Goal: Task Accomplishment & Management: Complete application form

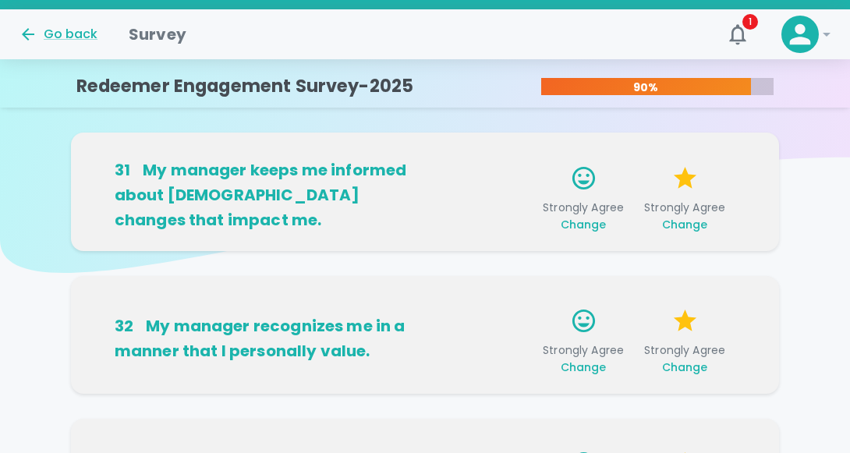
scroll to position [1654, 0]
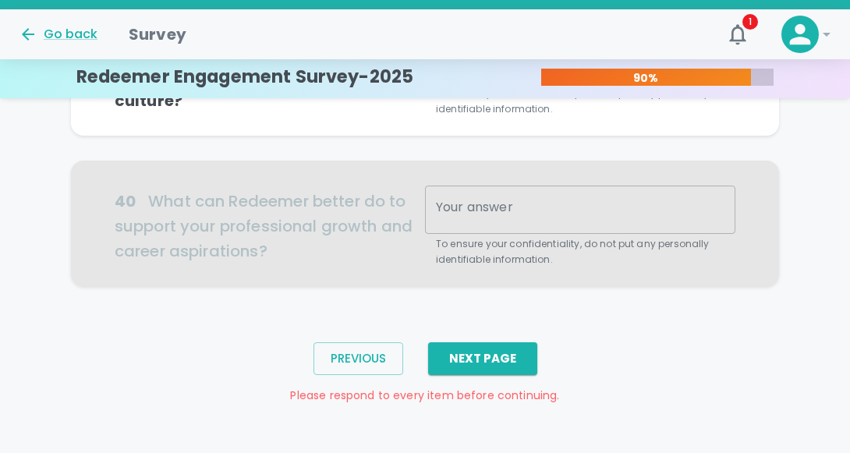
click at [498, 198] on div at bounding box center [425, 224] width 708 height 126
click at [523, 191] on div at bounding box center [425, 224] width 708 height 126
click at [482, 192] on div at bounding box center [425, 224] width 708 height 126
click at [512, 190] on div at bounding box center [425, 224] width 708 height 126
click at [480, 197] on div at bounding box center [425, 224] width 708 height 126
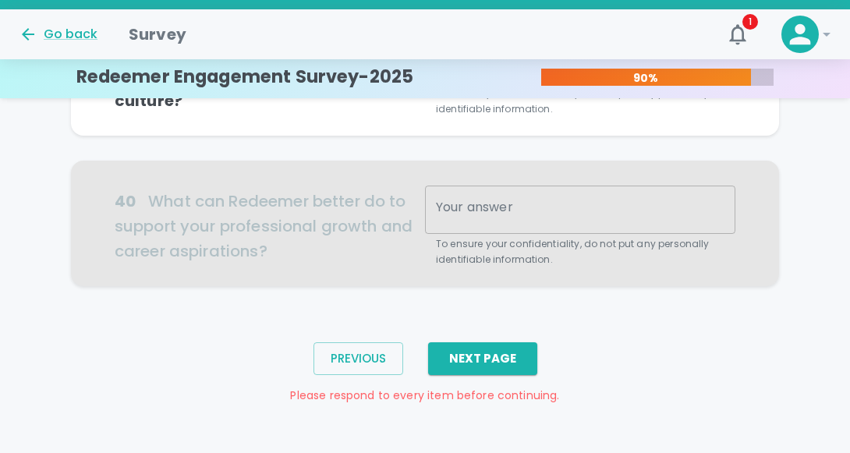
scroll to position [1437, 0]
click at [498, 117] on div "Your answer x Your answer To ensure your confidentiality, do not put any person…" at bounding box center [580, 76] width 310 height 82
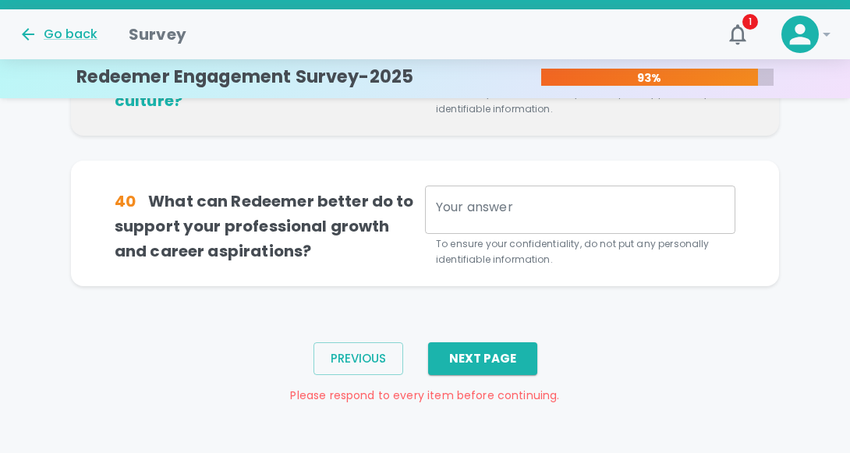
scroll to position [1579, 0]
type textarea "n/a"
click at [469, 234] on div "x Your answer" at bounding box center [580, 210] width 310 height 48
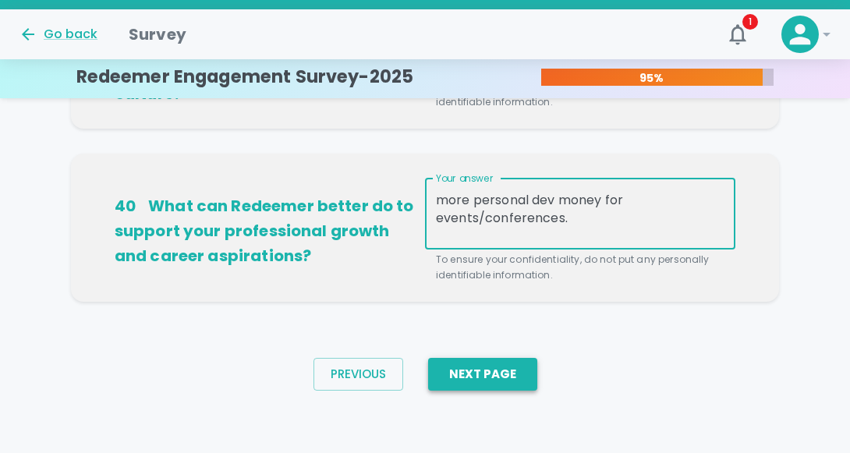
type textarea "more personal dev money for events/conferences."
click at [485, 391] on button "Next Page" at bounding box center [482, 374] width 109 height 33
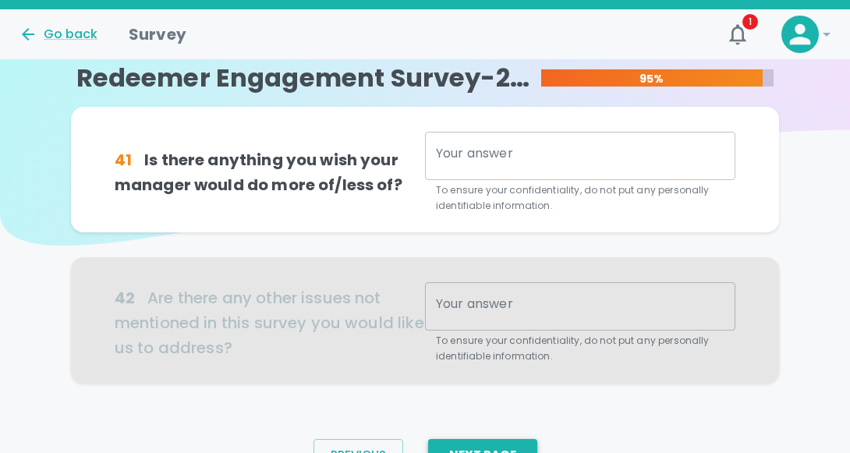
scroll to position [0, 0]
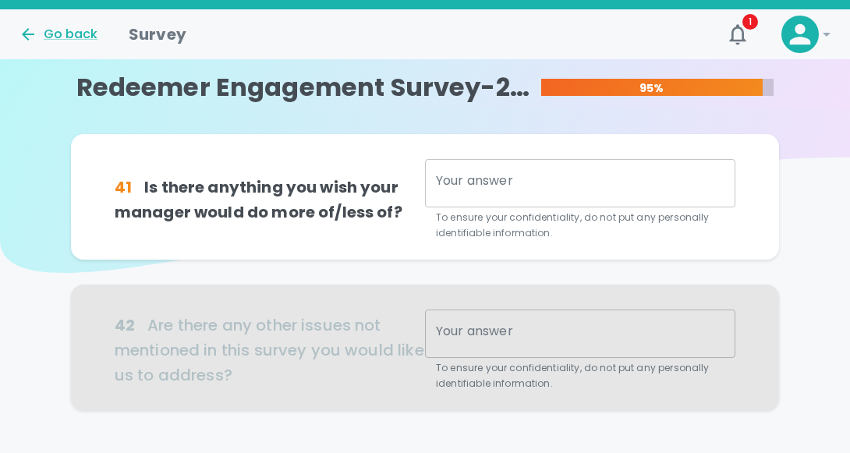
click at [504, 193] on textarea "Your answer" at bounding box center [580, 183] width 289 height 23
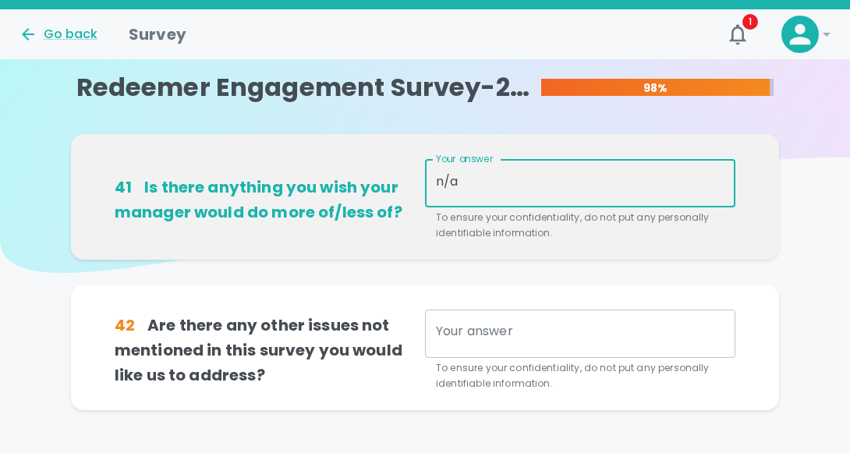
type textarea "n/a"
click at [498, 348] on div "Your answer x Your answer To ensure your confidentiality, do not put any person…" at bounding box center [580, 351] width 310 height 82
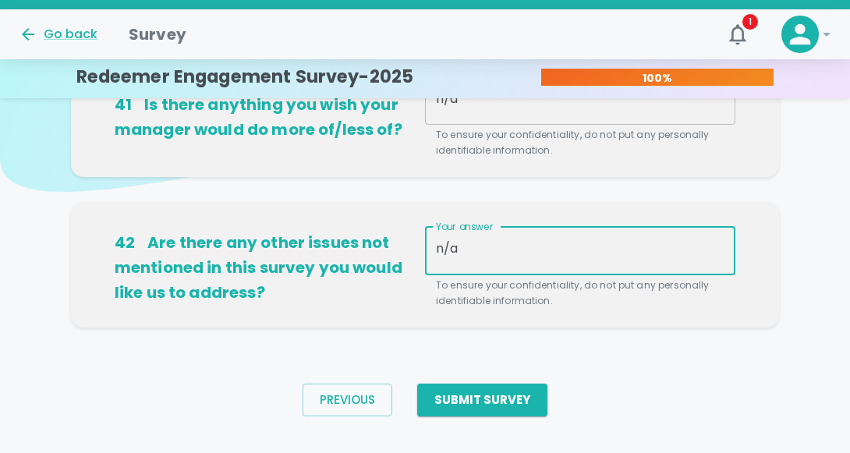
scroll to position [140, 0]
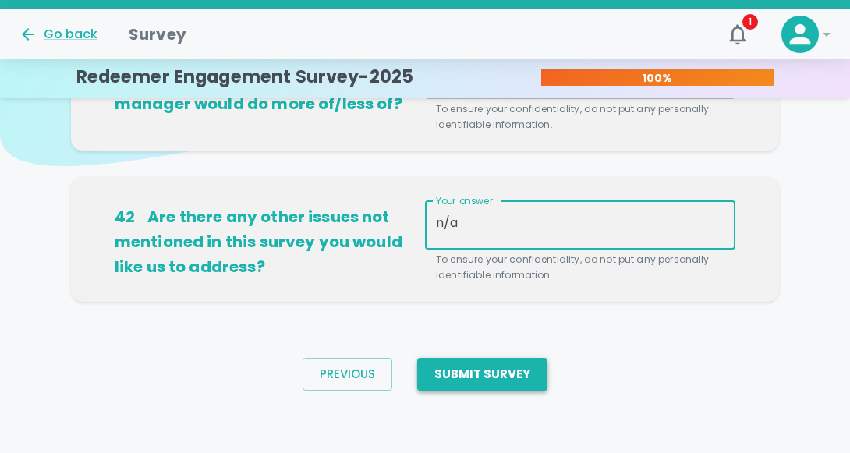
type textarea "n/a"
click at [525, 366] on button "Submit Survey" at bounding box center [482, 374] width 130 height 33
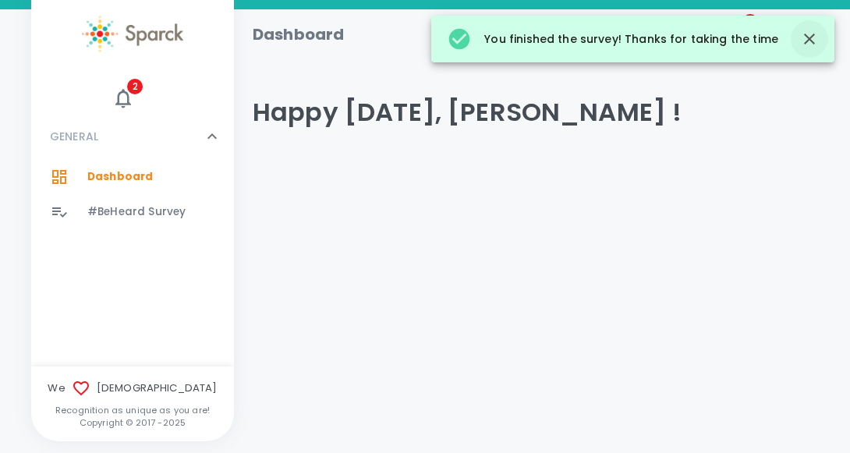
click at [811, 44] on icon "button" at bounding box center [809, 39] width 11 height 11
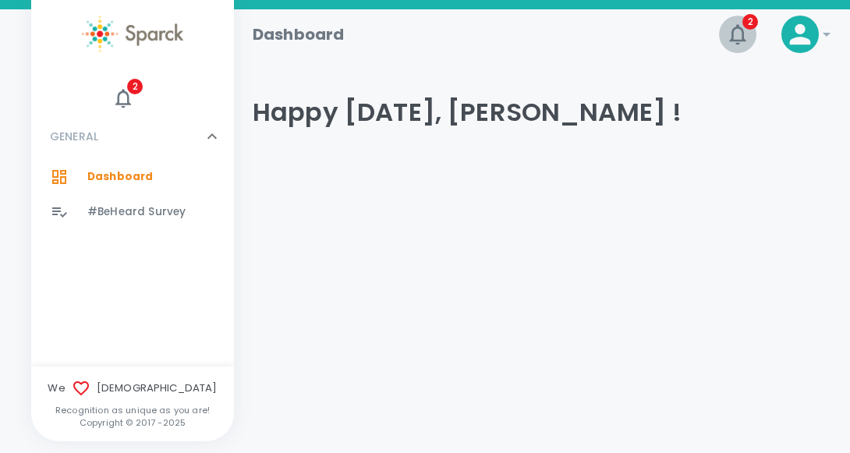
click at [738, 32] on icon "button" at bounding box center [737, 34] width 25 height 25
